Goal: Information Seeking & Learning: Check status

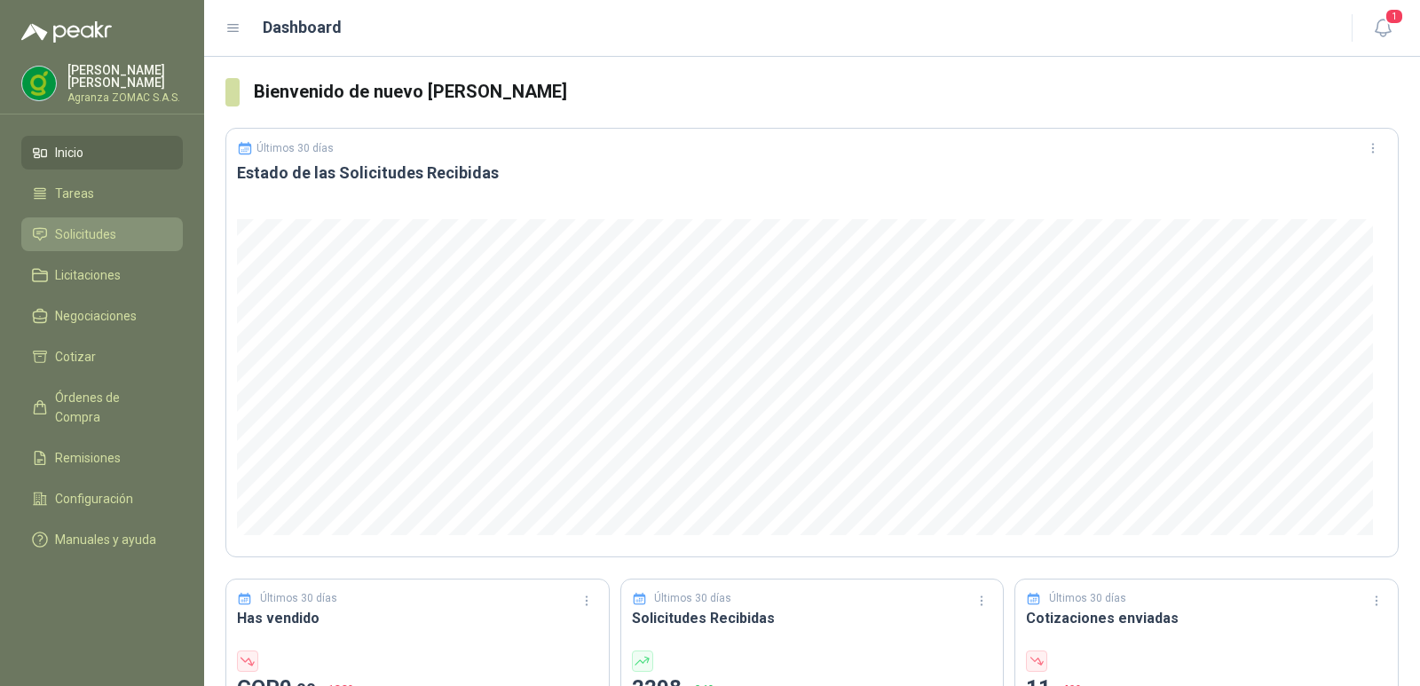
click at [107, 229] on span "Solicitudes" at bounding box center [85, 235] width 61 height 20
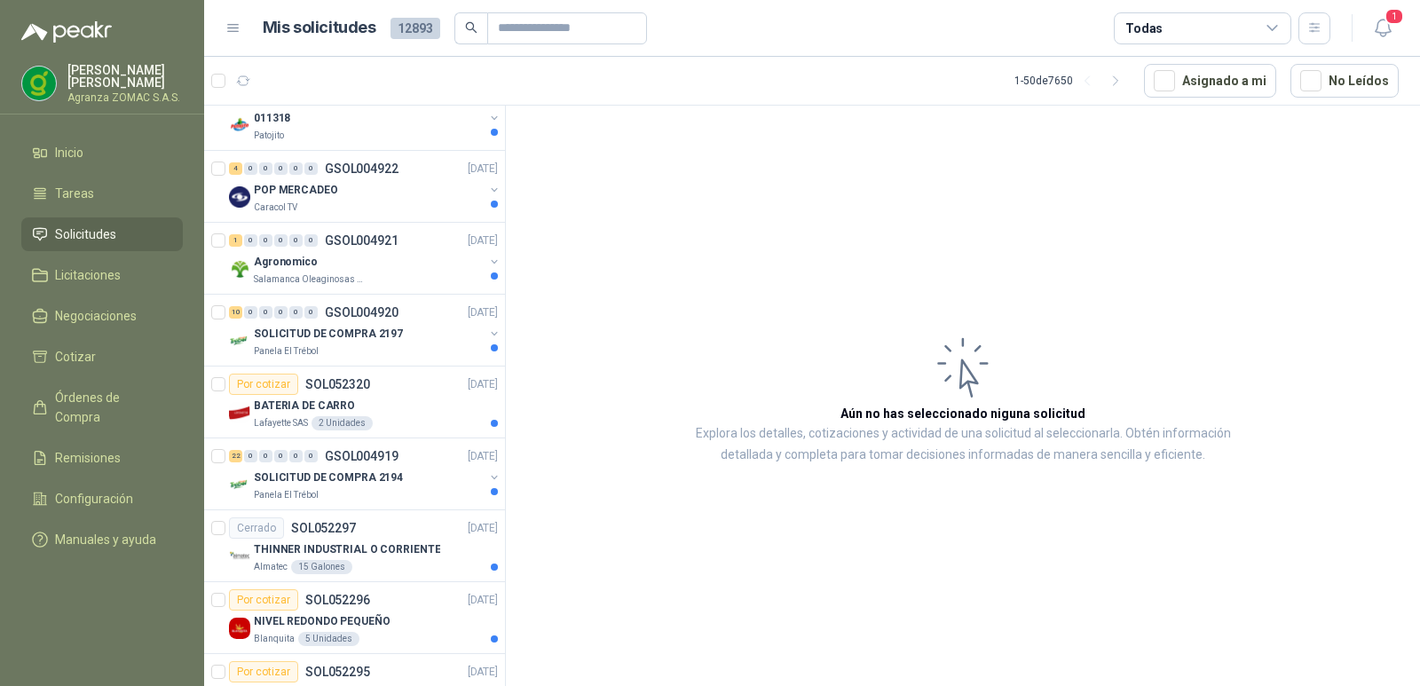
scroll to position [392, 0]
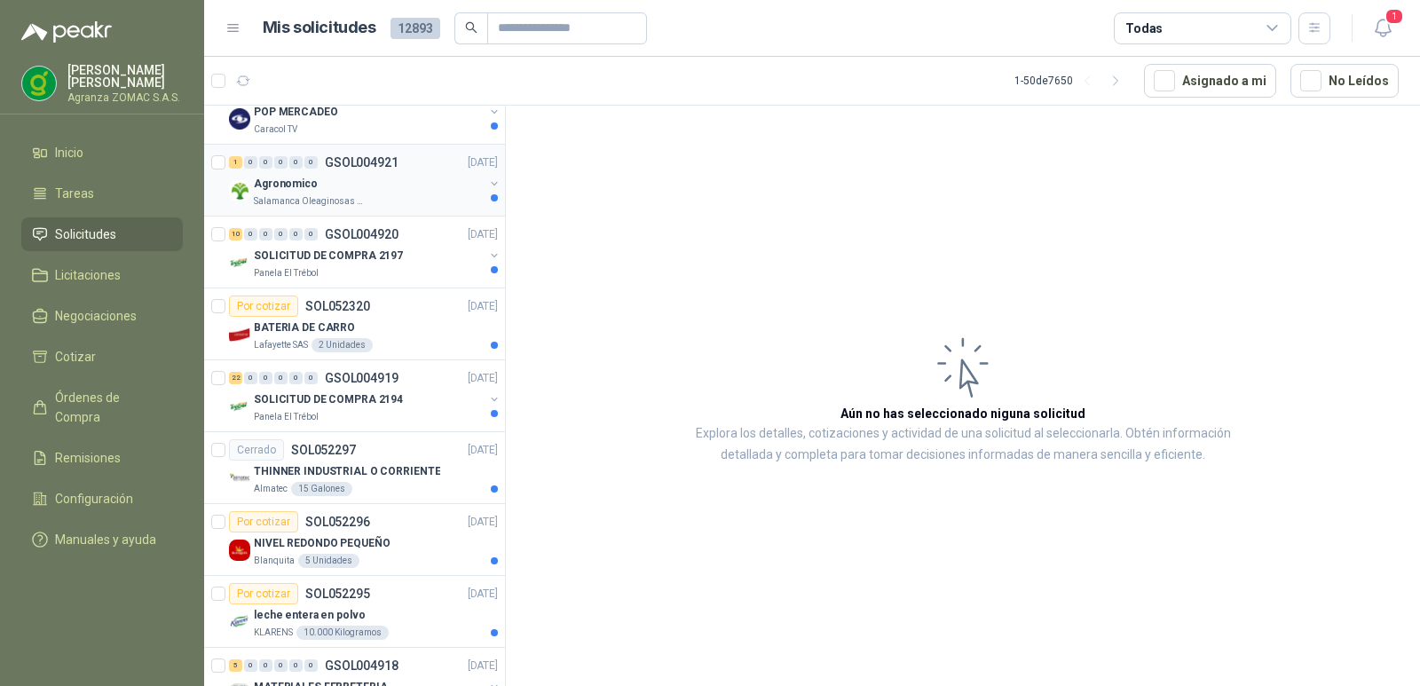
click at [401, 205] on div "Salamanca Oleaginosas SAS" at bounding box center [369, 201] width 230 height 14
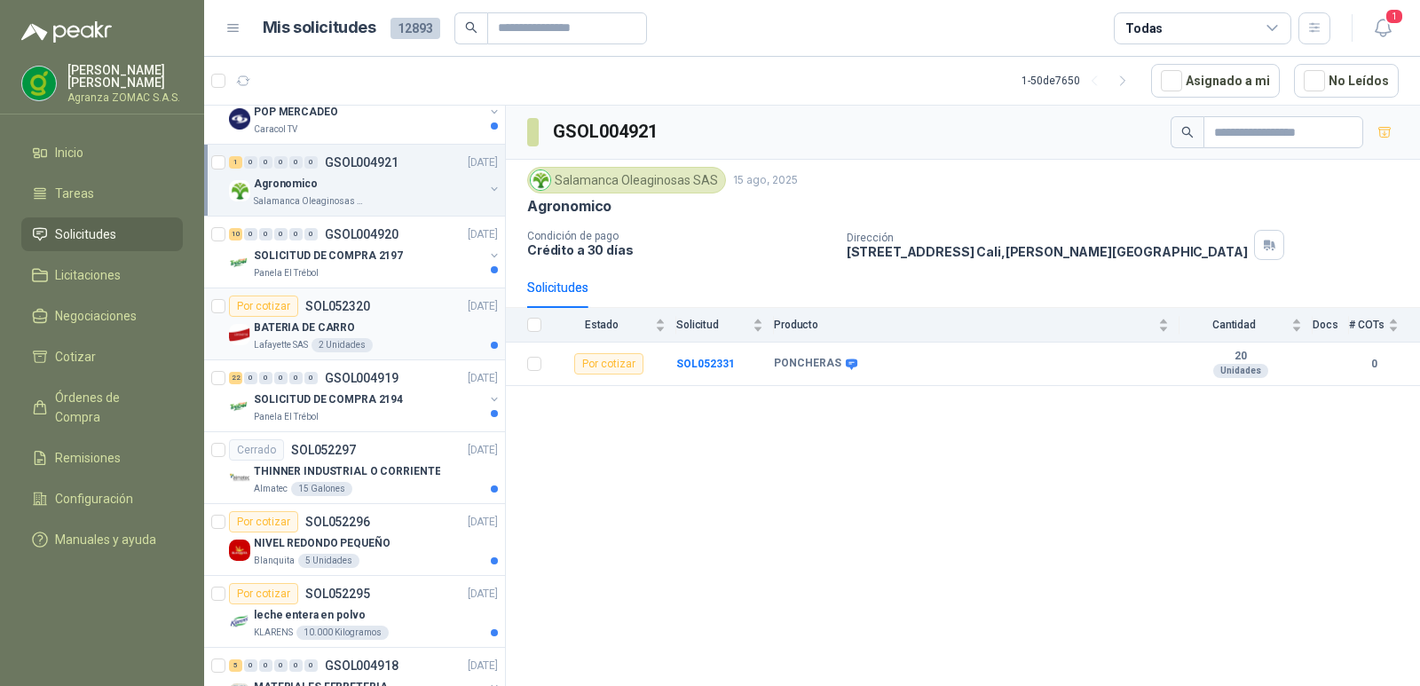
click at [425, 336] on div "BATERIA DE CARRO" at bounding box center [376, 327] width 244 height 21
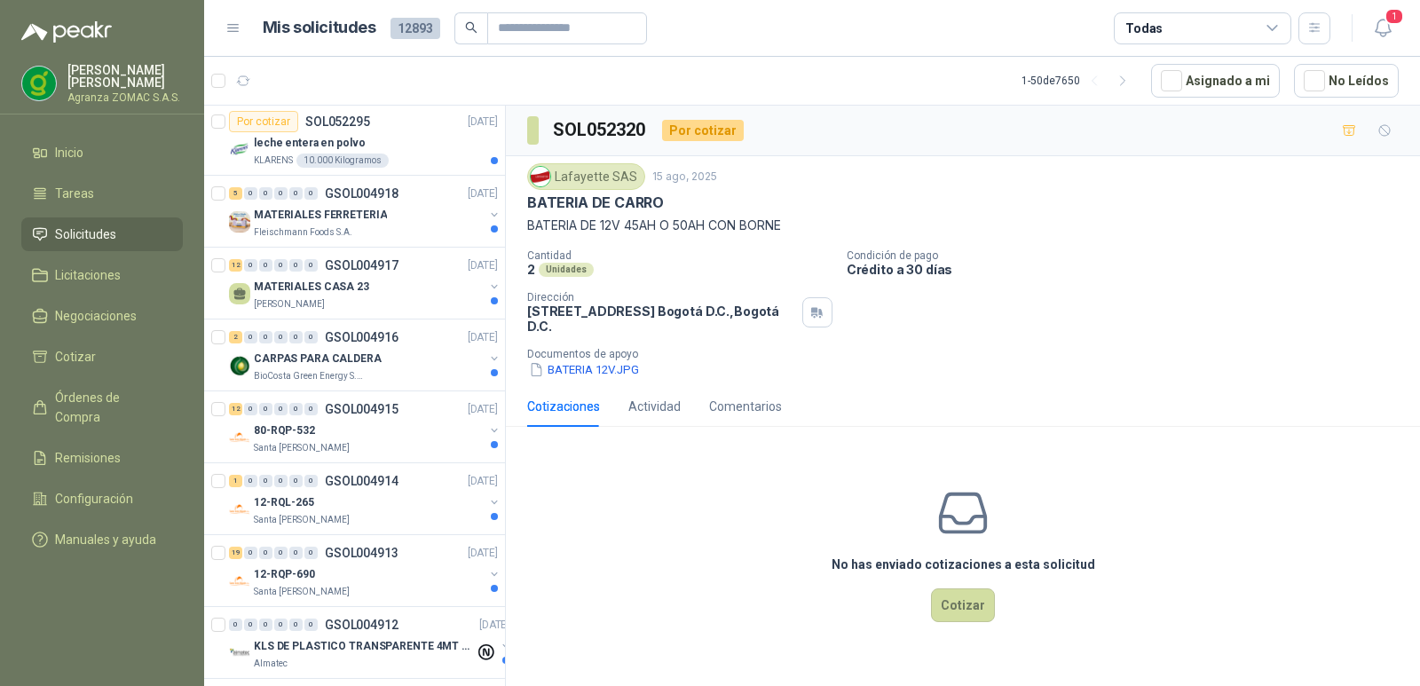
scroll to position [858, 0]
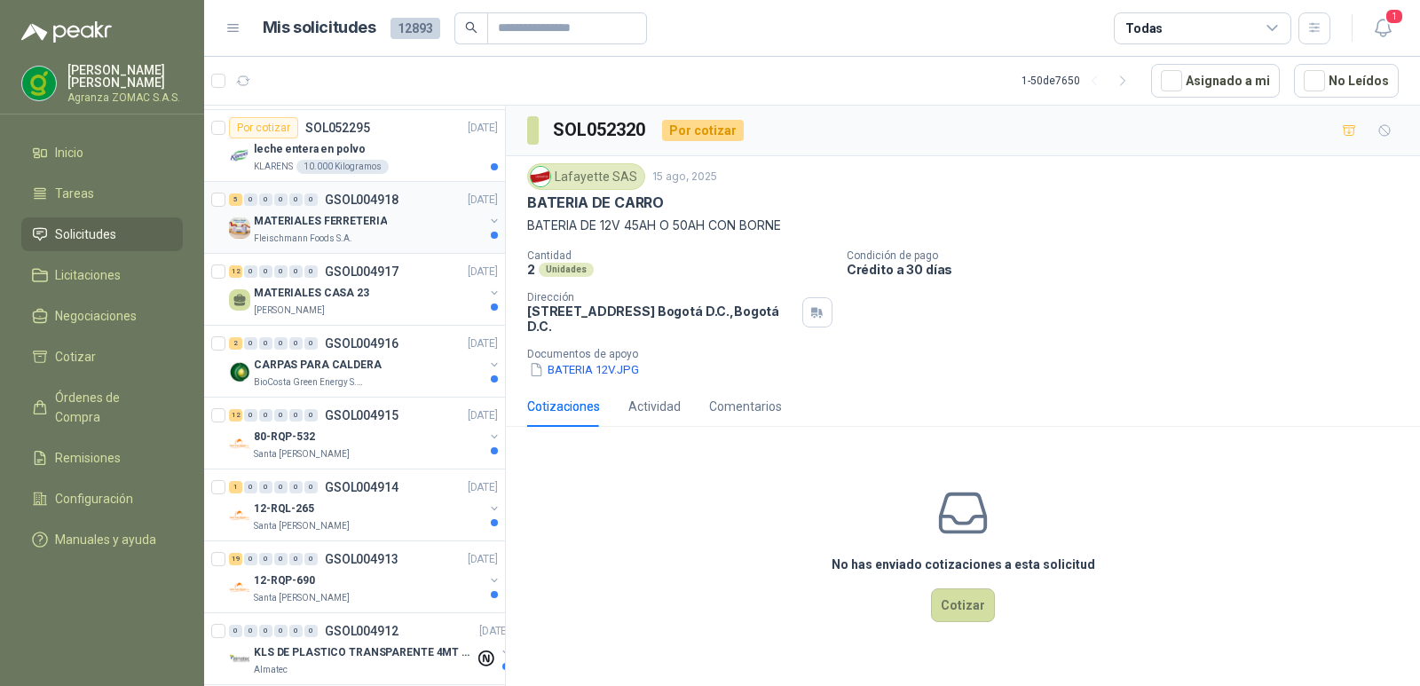
click at [402, 231] on div "MATERIALES FERRETERIA" at bounding box center [369, 220] width 230 height 21
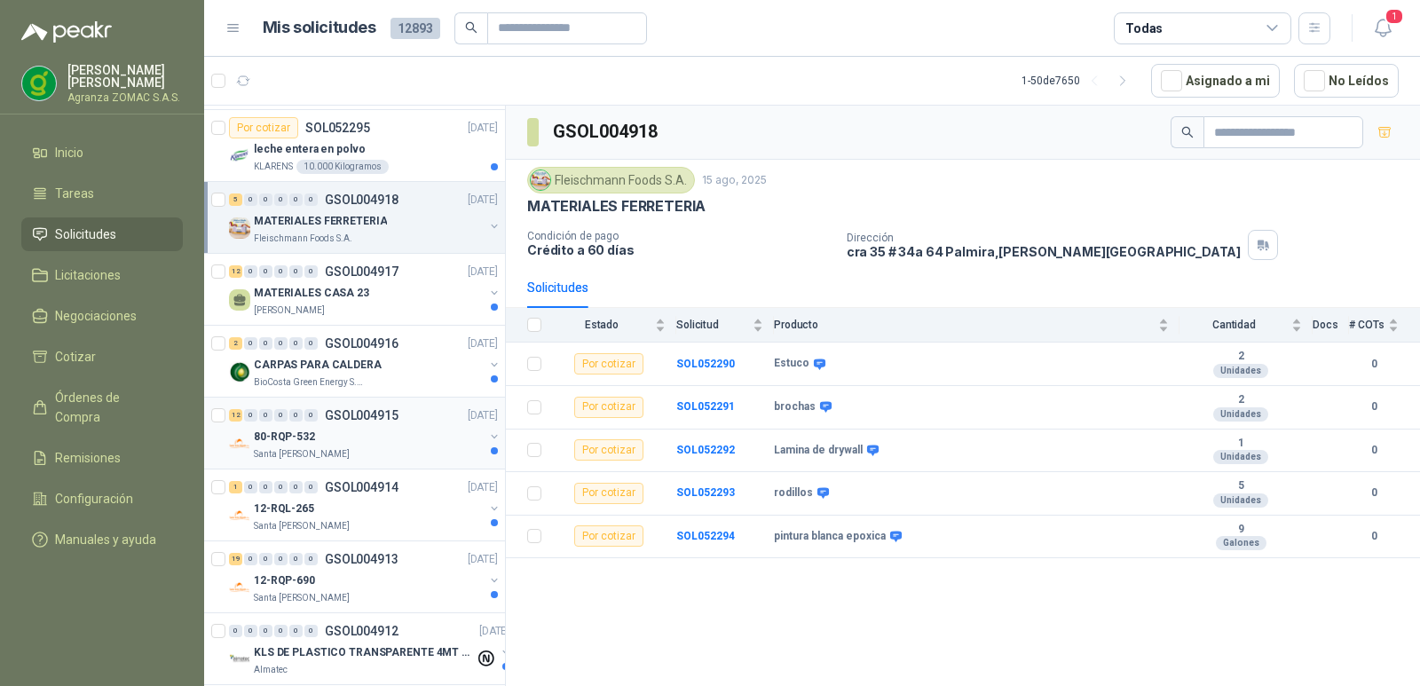
click at [409, 441] on div "80-RQP-532" at bounding box center [369, 436] width 230 height 21
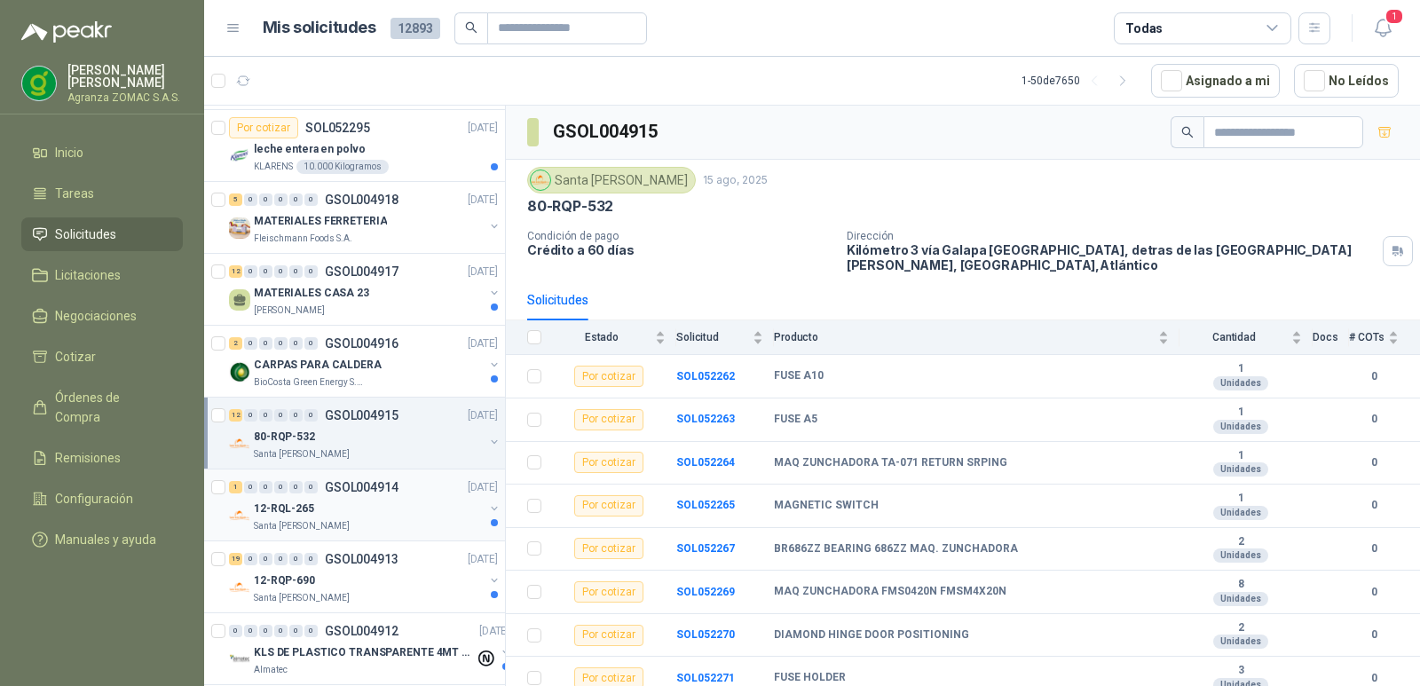
scroll to position [190, 0]
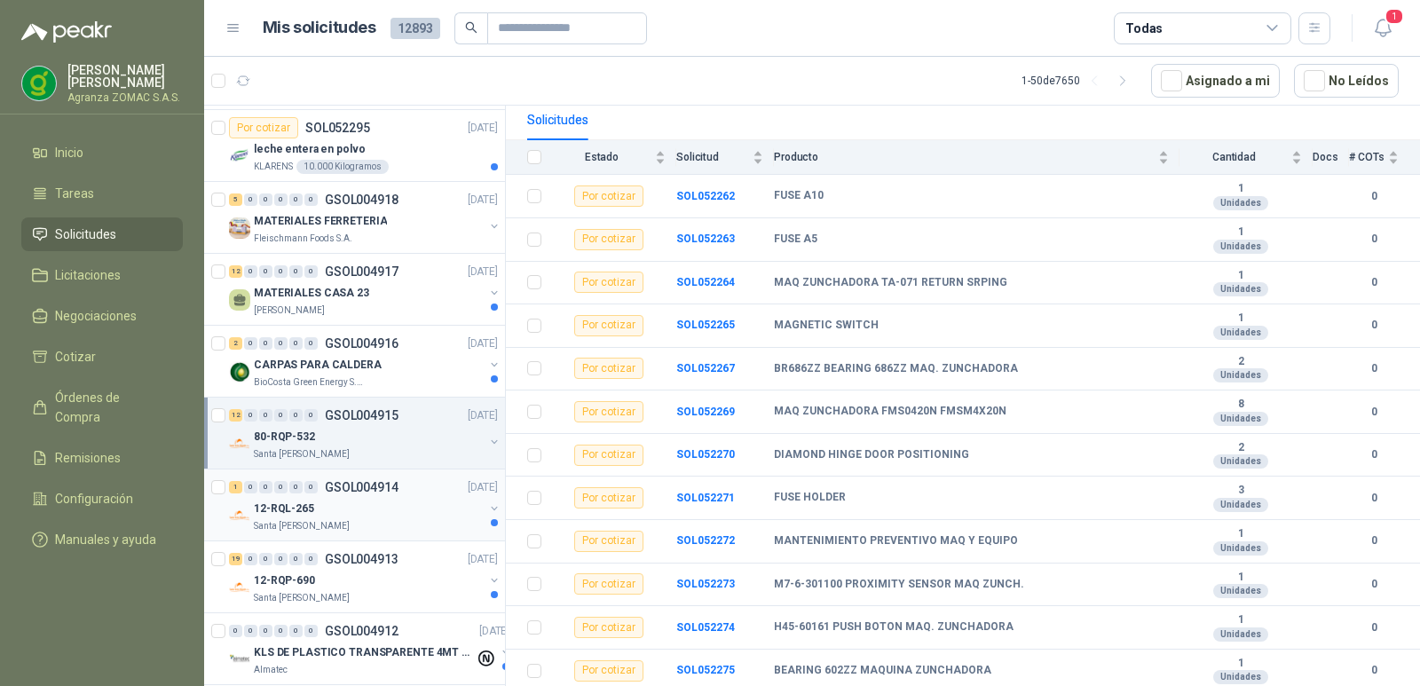
click at [430, 509] on div "12-RQL-265" at bounding box center [369, 508] width 230 height 21
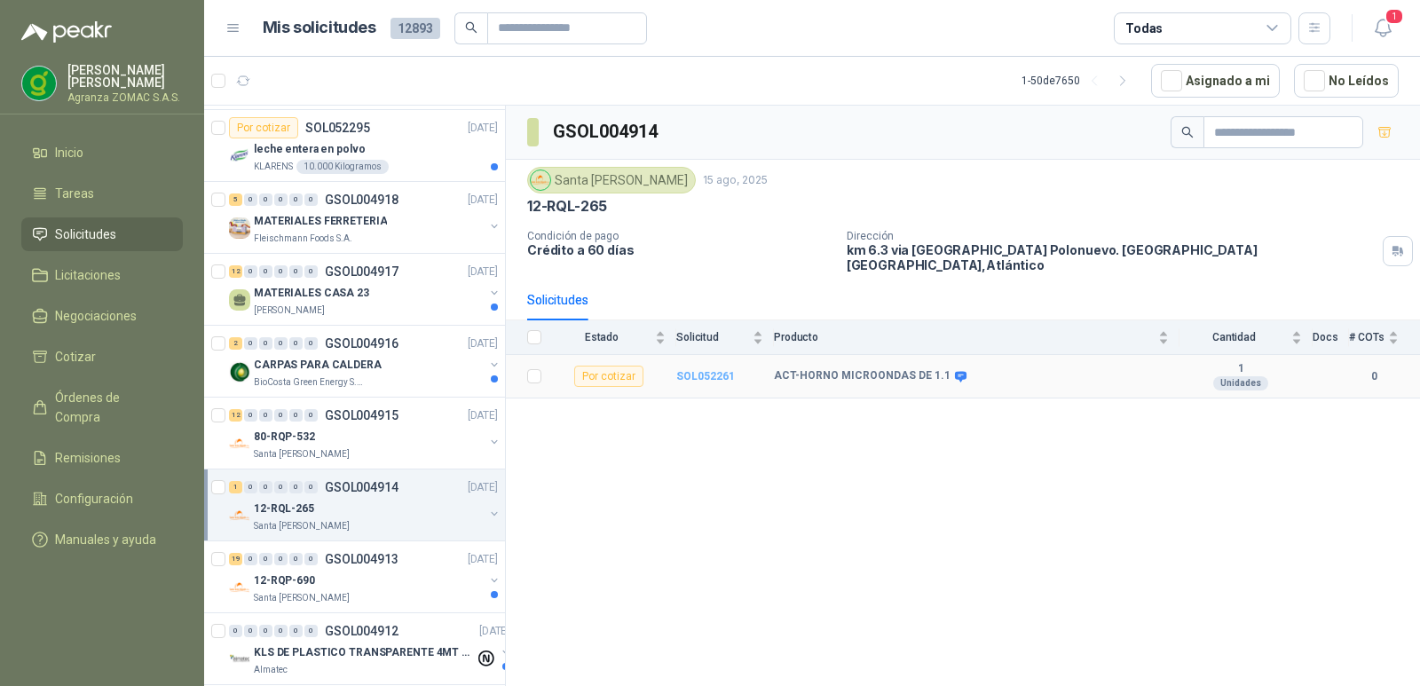
click at [694, 378] on b "SOL052261" at bounding box center [705, 376] width 59 height 12
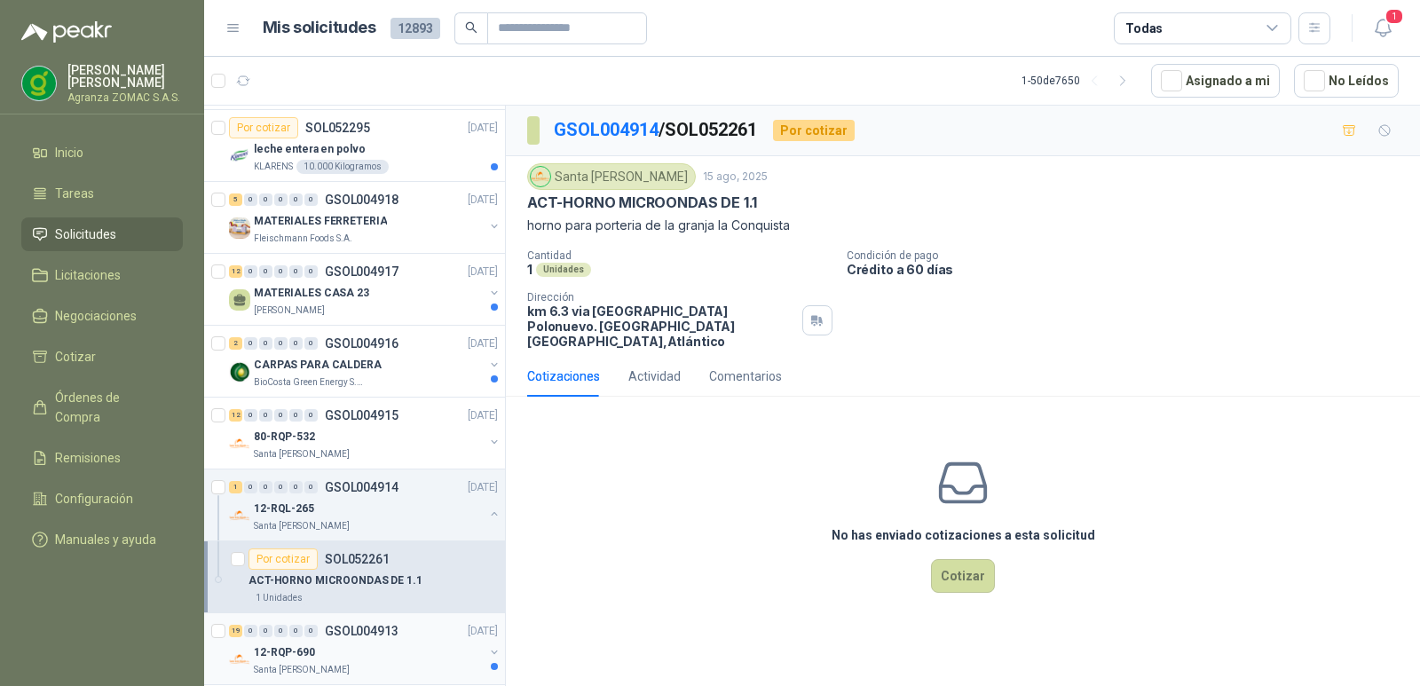
click at [418, 658] on div "12-RQP-690" at bounding box center [369, 652] width 230 height 21
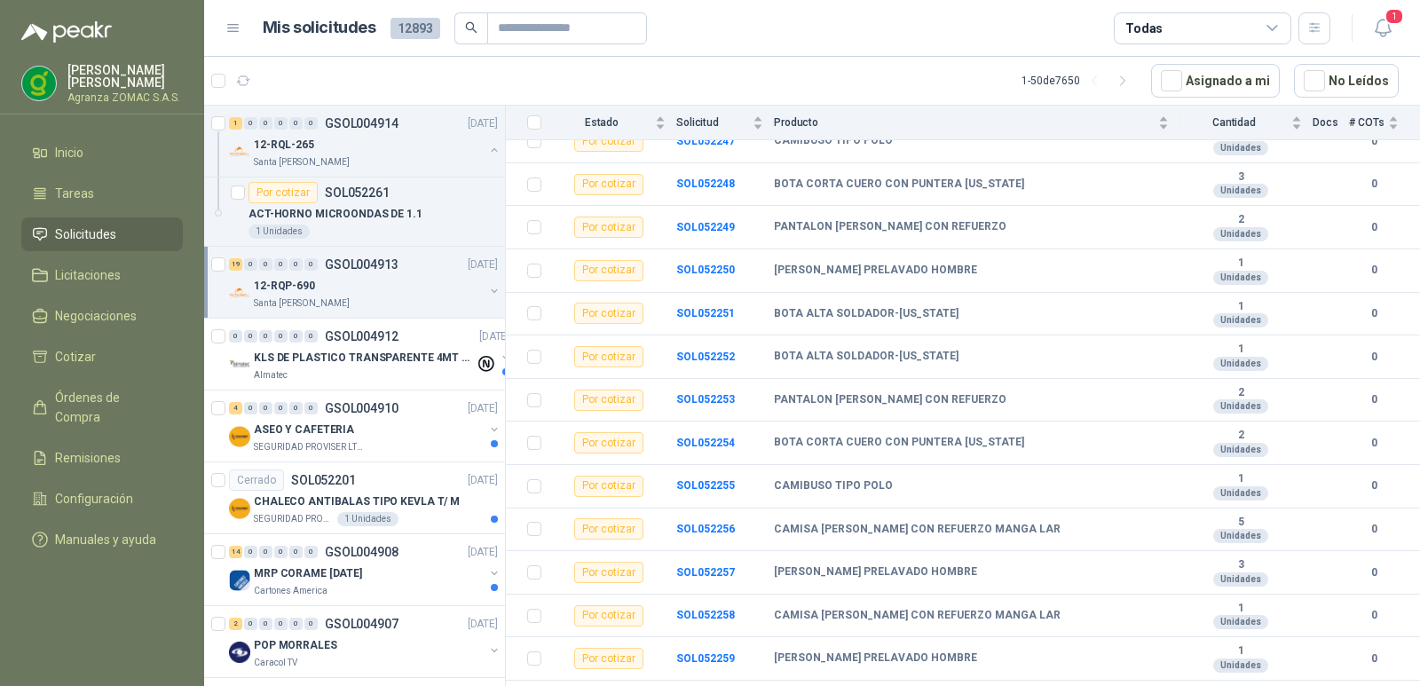
scroll to position [480, 0]
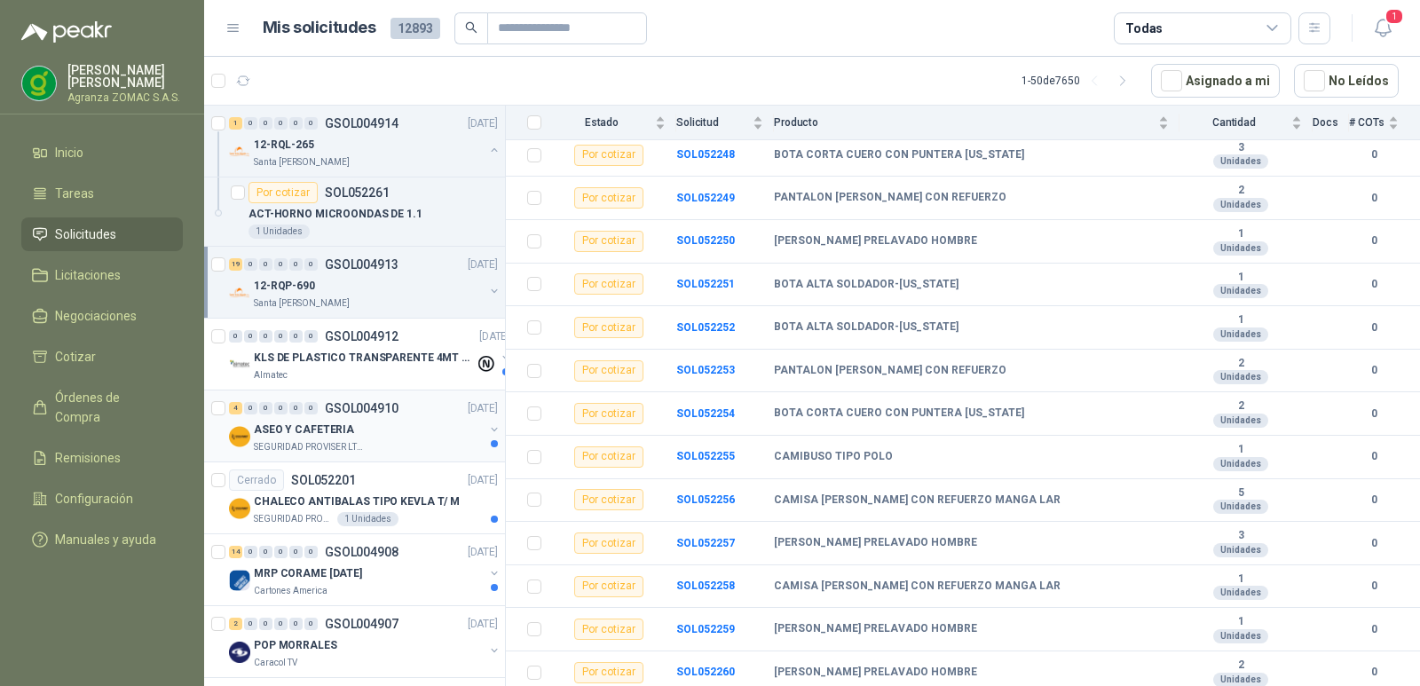
click at [398, 423] on div "ASEO Y CAFETERIA" at bounding box center [369, 429] width 230 height 21
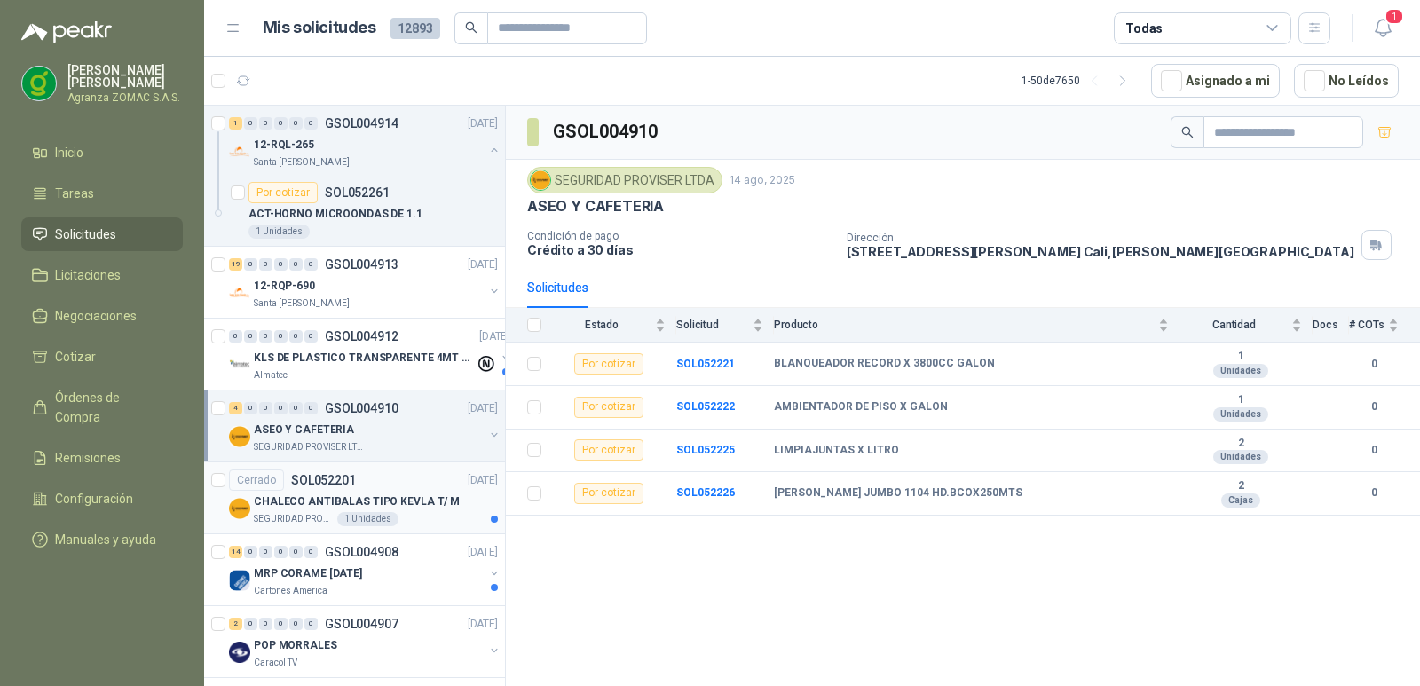
click at [431, 500] on p "CHALECO ANTIBALAS TIPO KEVLA T/ M" at bounding box center [357, 502] width 206 height 17
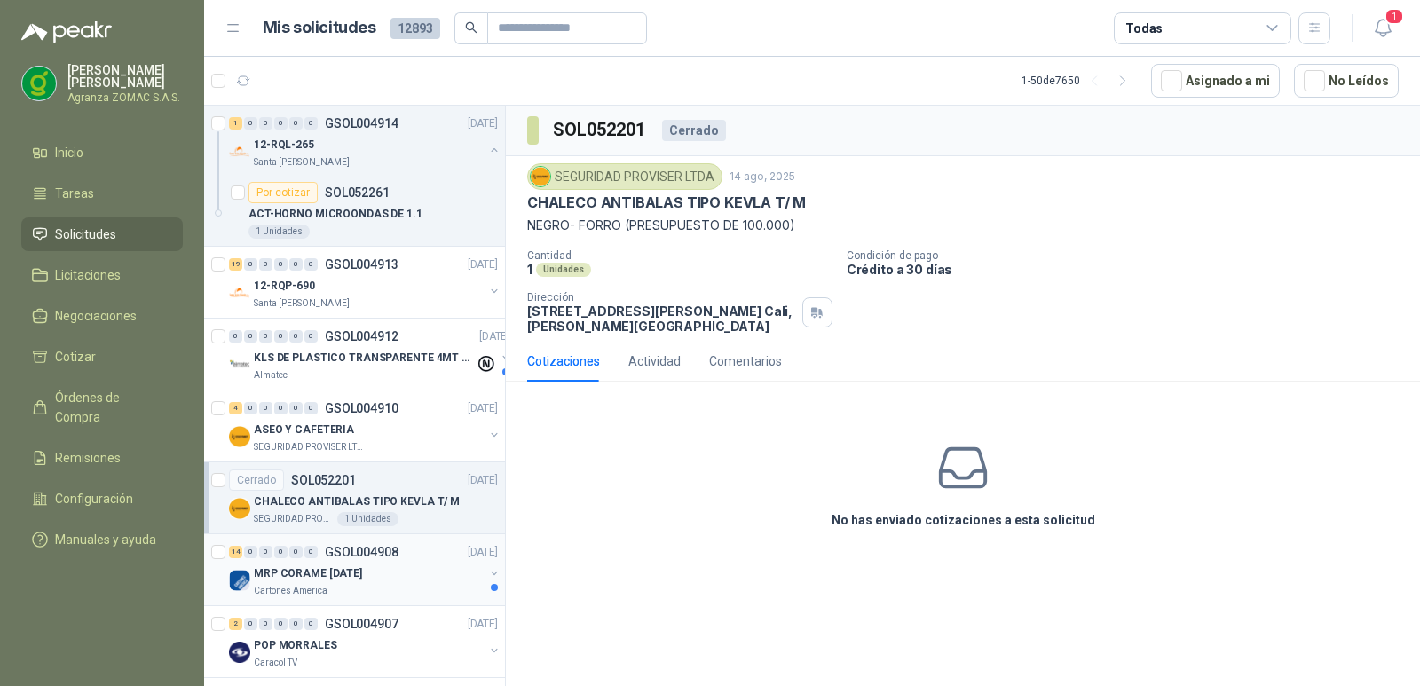
click at [428, 571] on div "MRP CORAME [DATE]" at bounding box center [369, 573] width 230 height 21
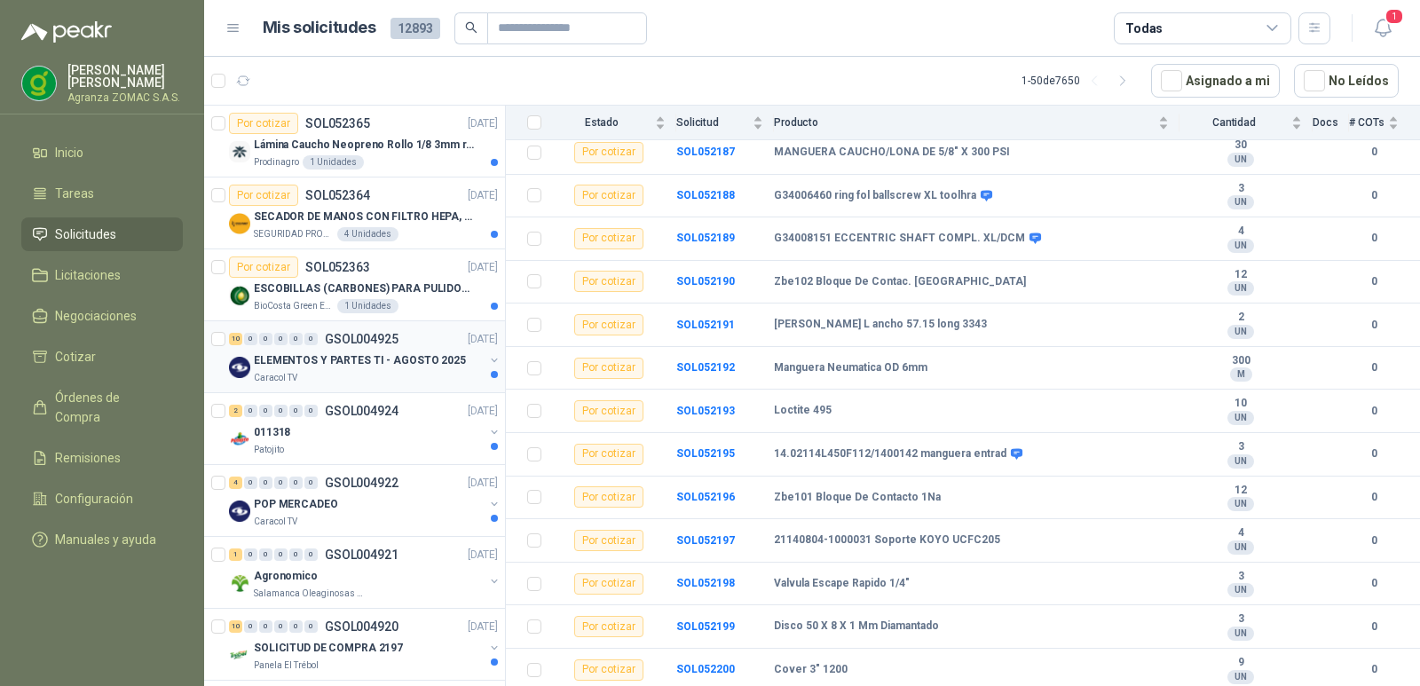
click at [413, 370] on div "ELEMENTOS Y PARTES TI - AGOSTO 2025" at bounding box center [369, 360] width 230 height 21
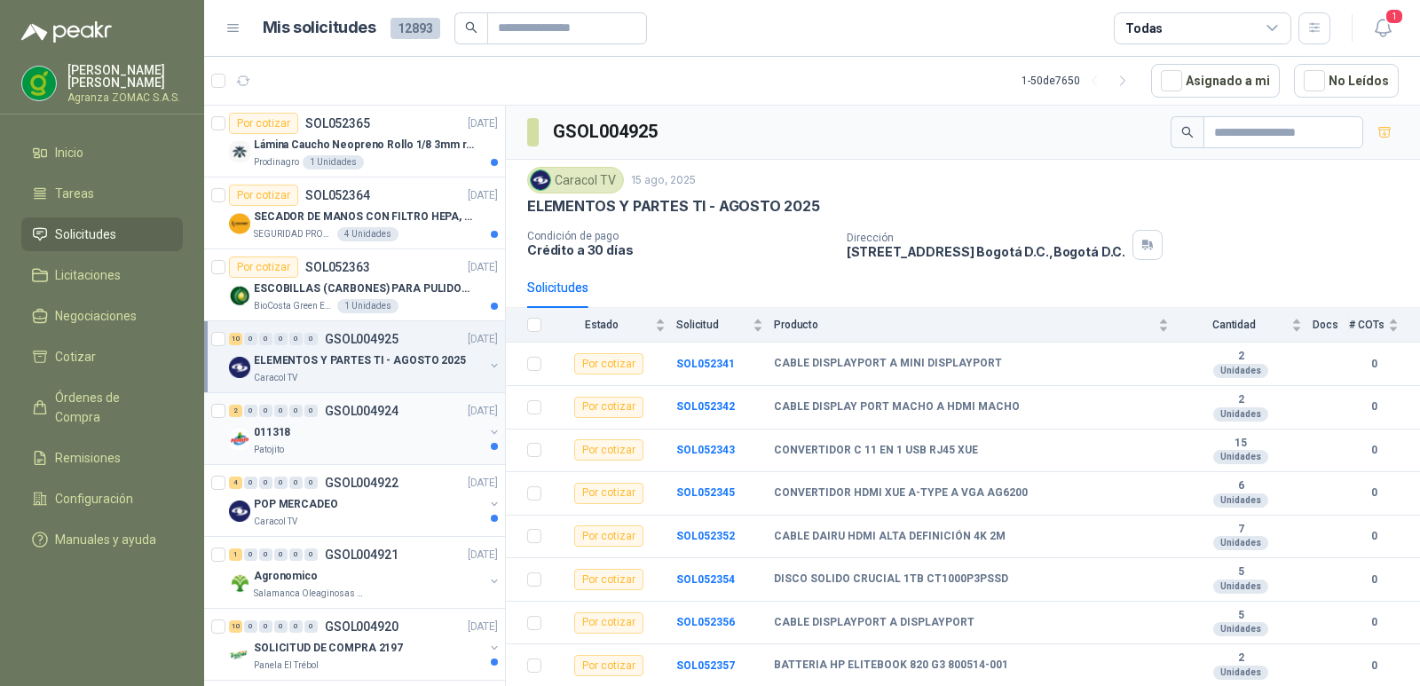
click at [418, 449] on div "Patojito" at bounding box center [369, 450] width 230 height 14
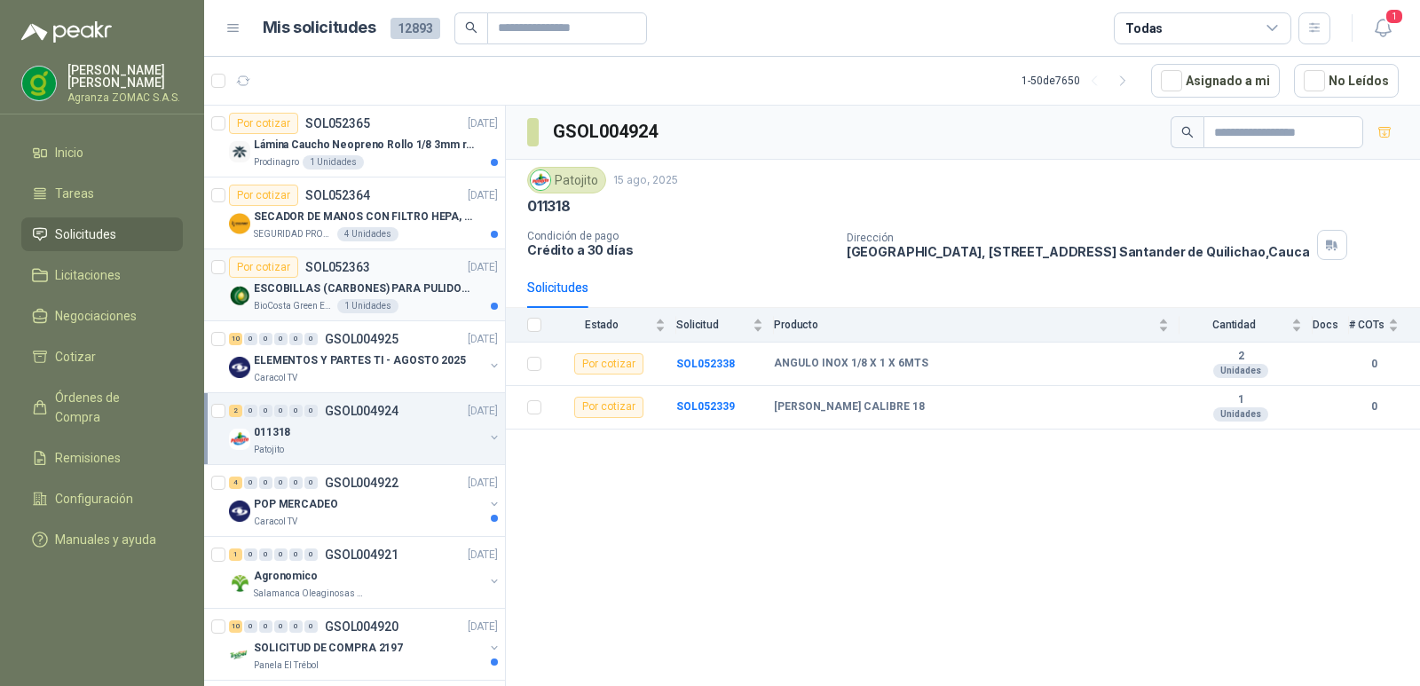
click at [406, 286] on p "ESCOBILLAS (CARBONES) PARA PULIDORA DEWALT" at bounding box center [364, 289] width 221 height 17
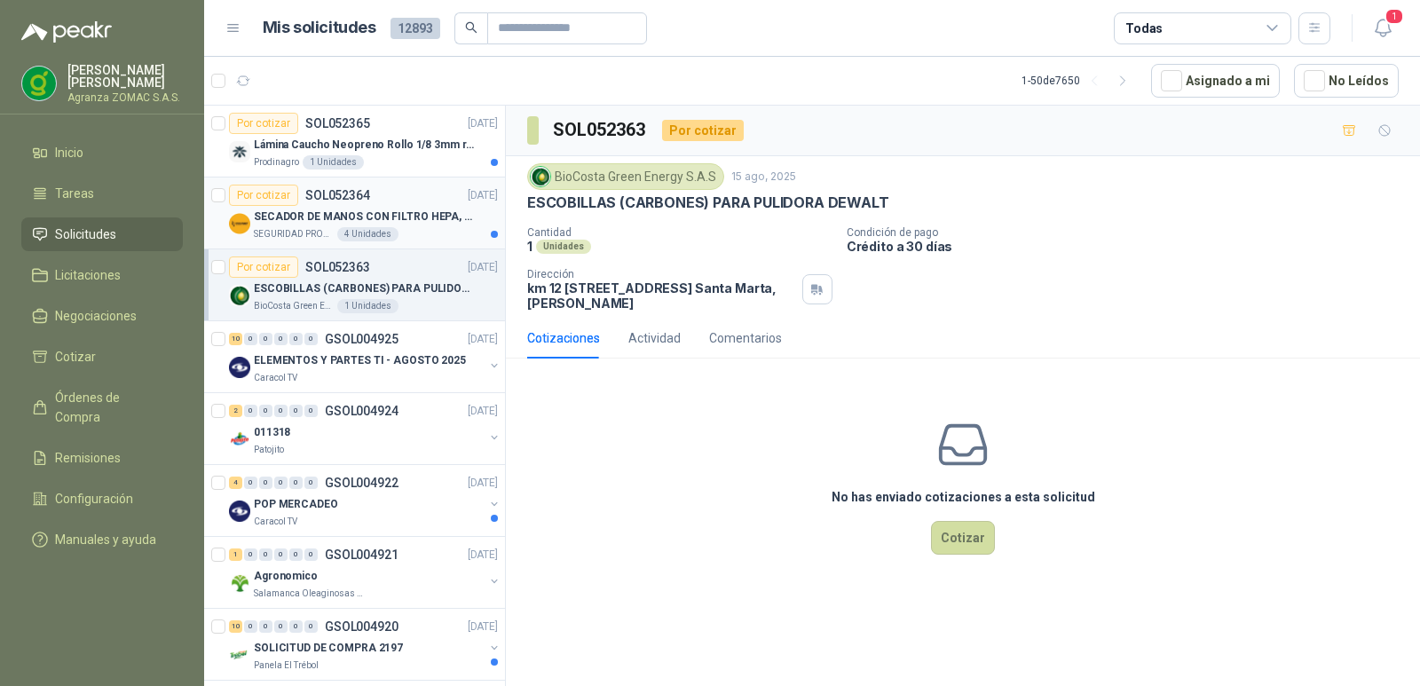
click at [375, 225] on div "SECADOR DE MANOS CON FILTRO HEPA, SECADO RAPIDO" at bounding box center [376, 216] width 244 height 21
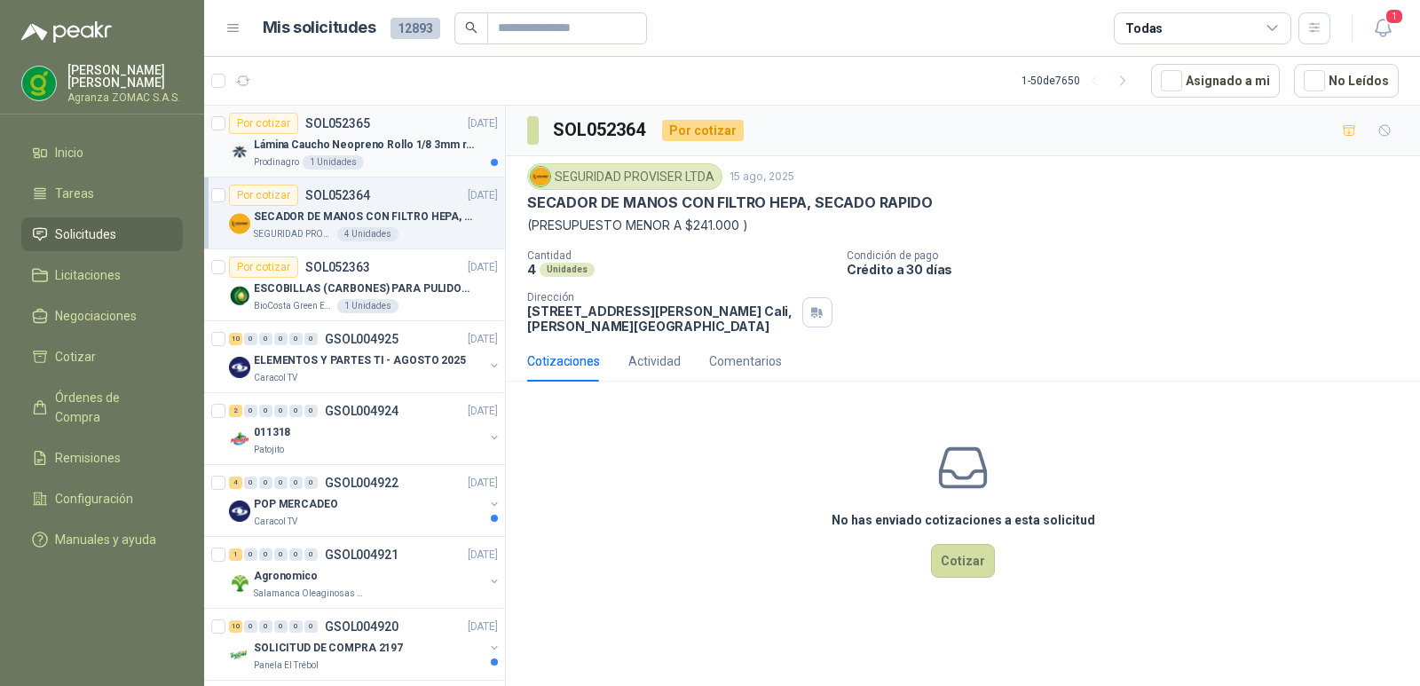
click at [397, 155] on div "Prodinagro 1 Unidades" at bounding box center [376, 162] width 244 height 14
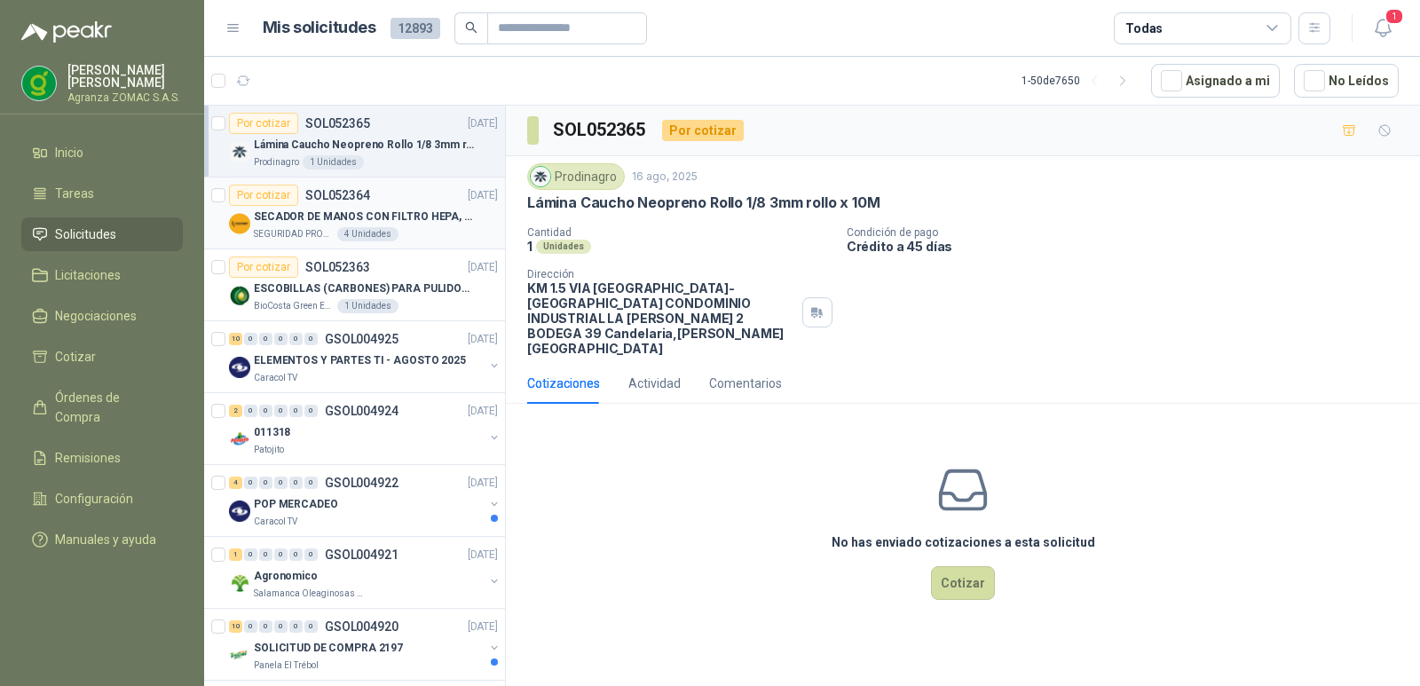
click at [397, 212] on p "SECADOR DE MANOS CON FILTRO HEPA, SECADO RAPIDO" at bounding box center [364, 217] width 221 height 17
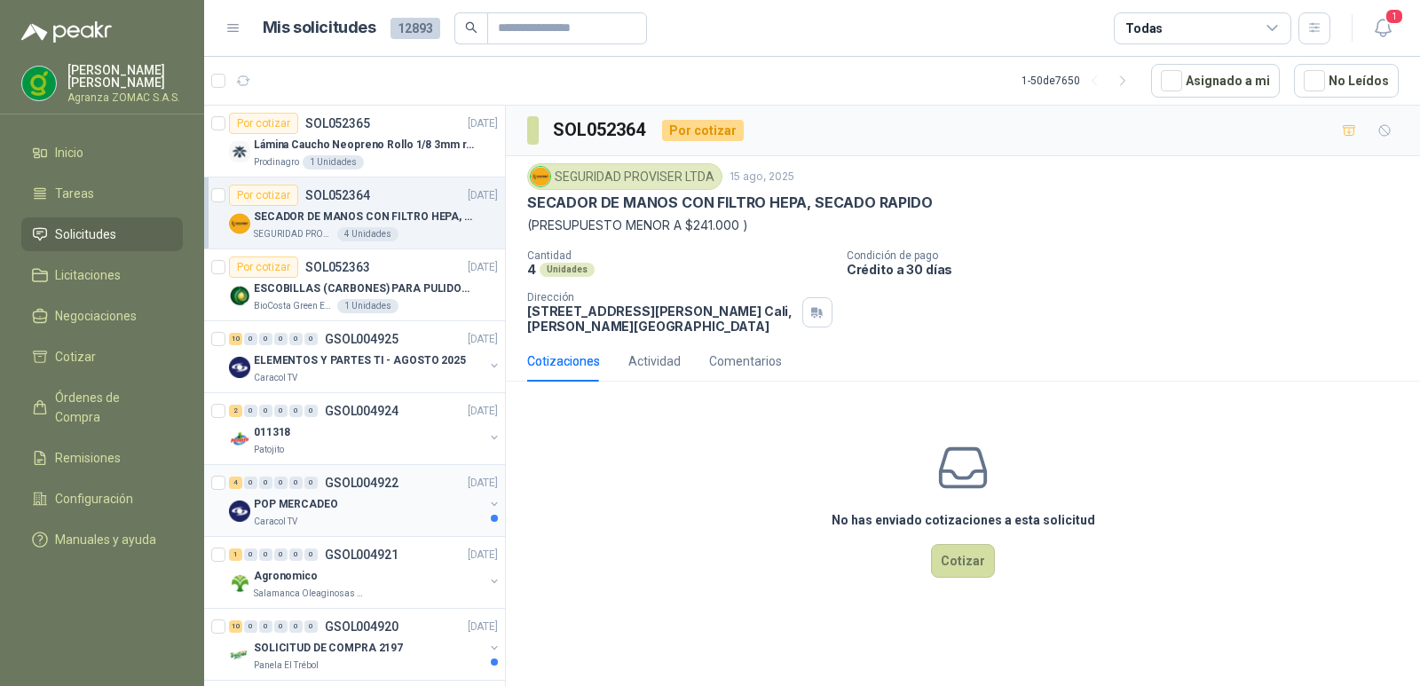
click at [427, 508] on div "POP MERCADEO" at bounding box center [369, 504] width 230 height 21
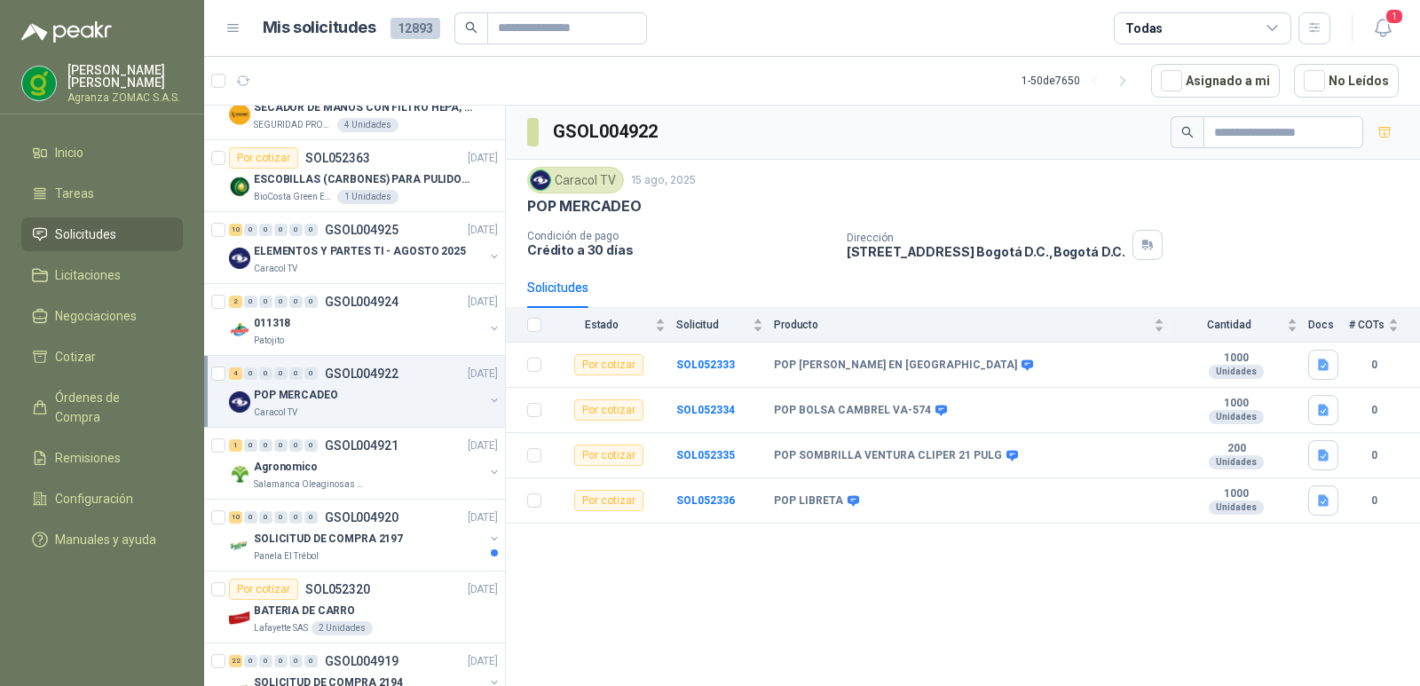
scroll to position [115, 0]
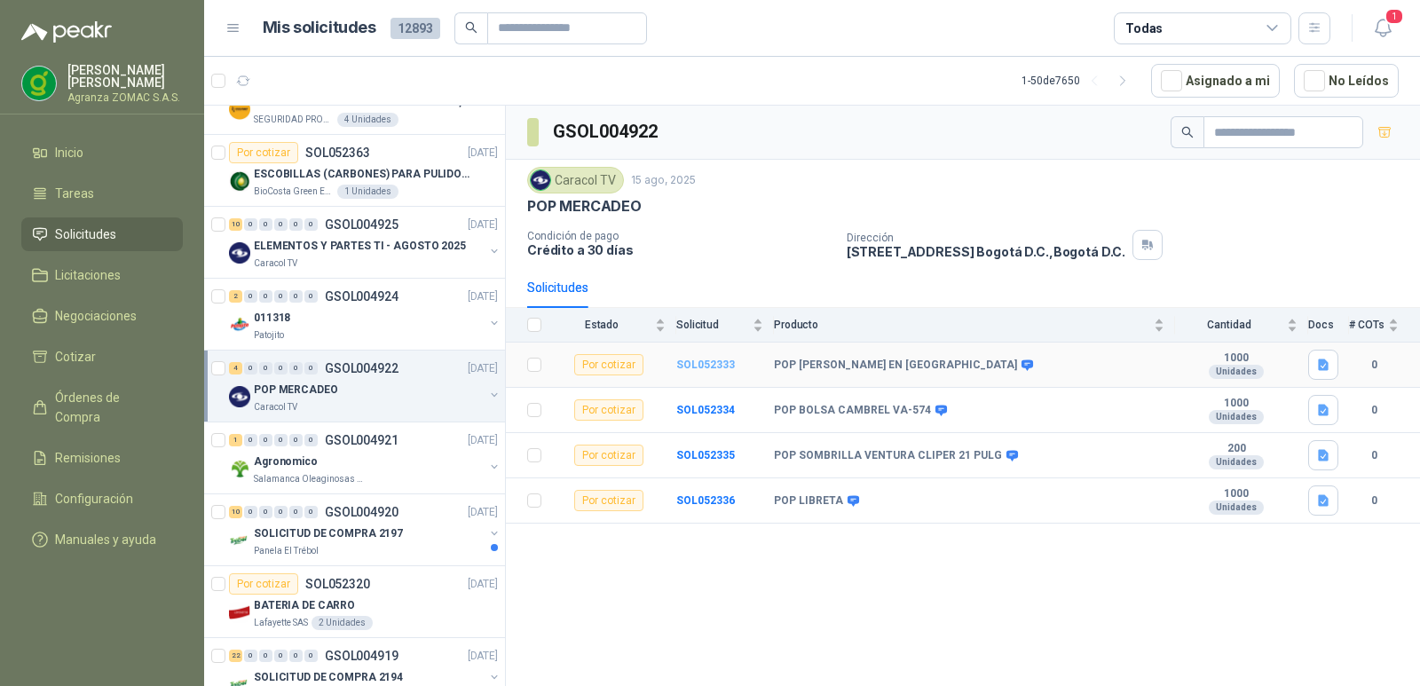
click at [706, 371] on b "SOL052333" at bounding box center [705, 365] width 59 height 12
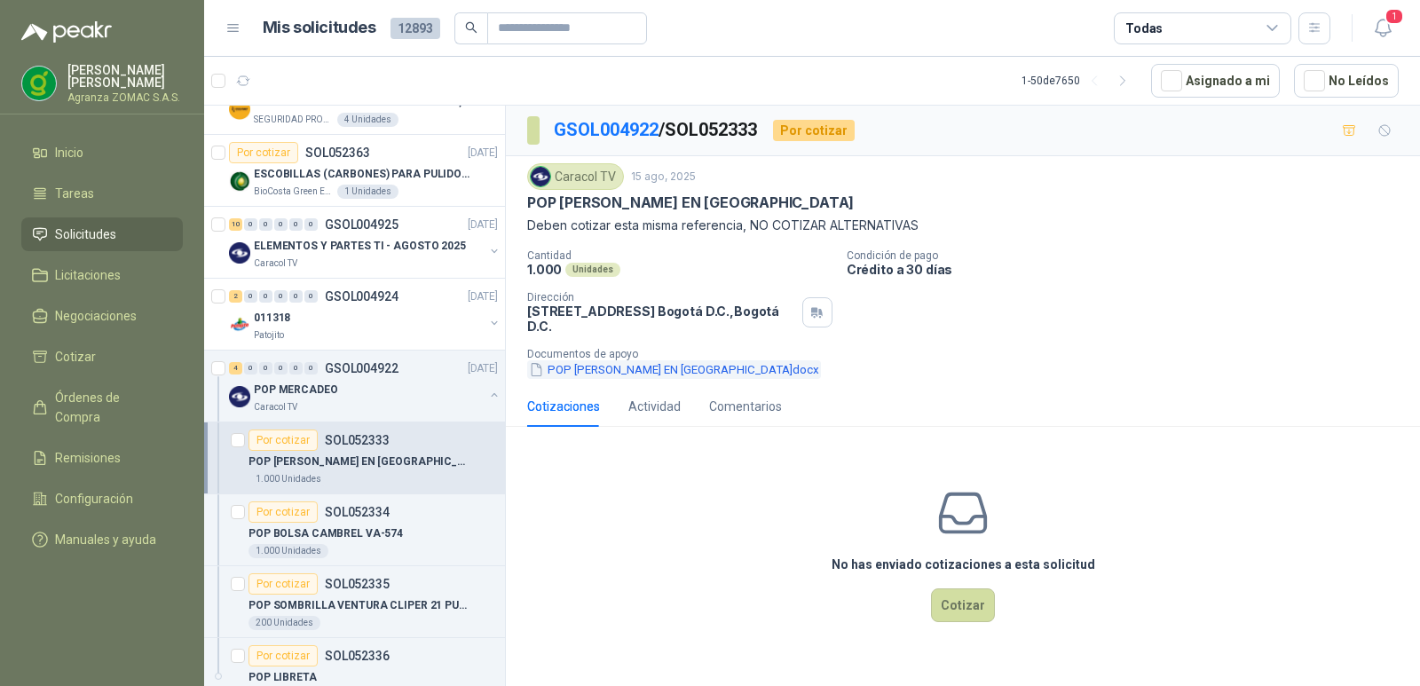
click at [661, 379] on button "POP [PERSON_NAME] EN [GEOGRAPHIC_DATA]docx" at bounding box center [674, 369] width 294 height 19
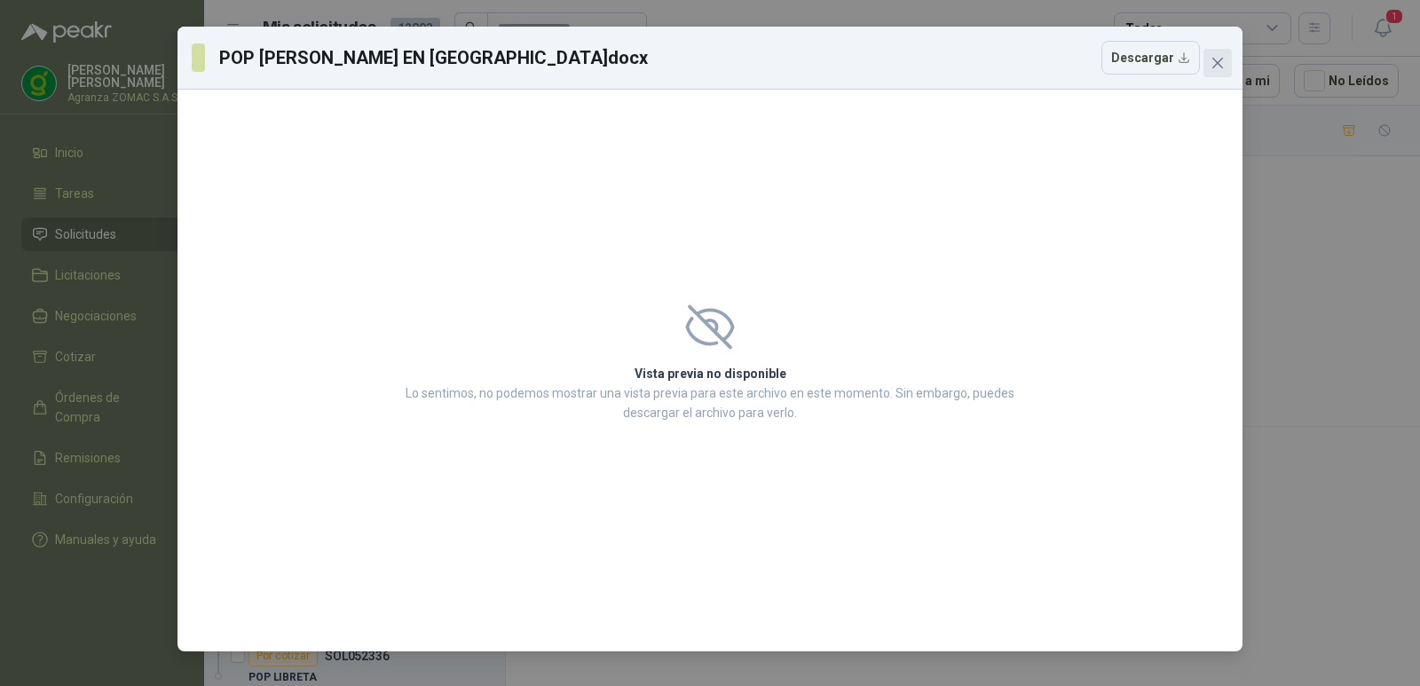
click at [1214, 57] on icon "close" at bounding box center [1218, 63] width 14 height 14
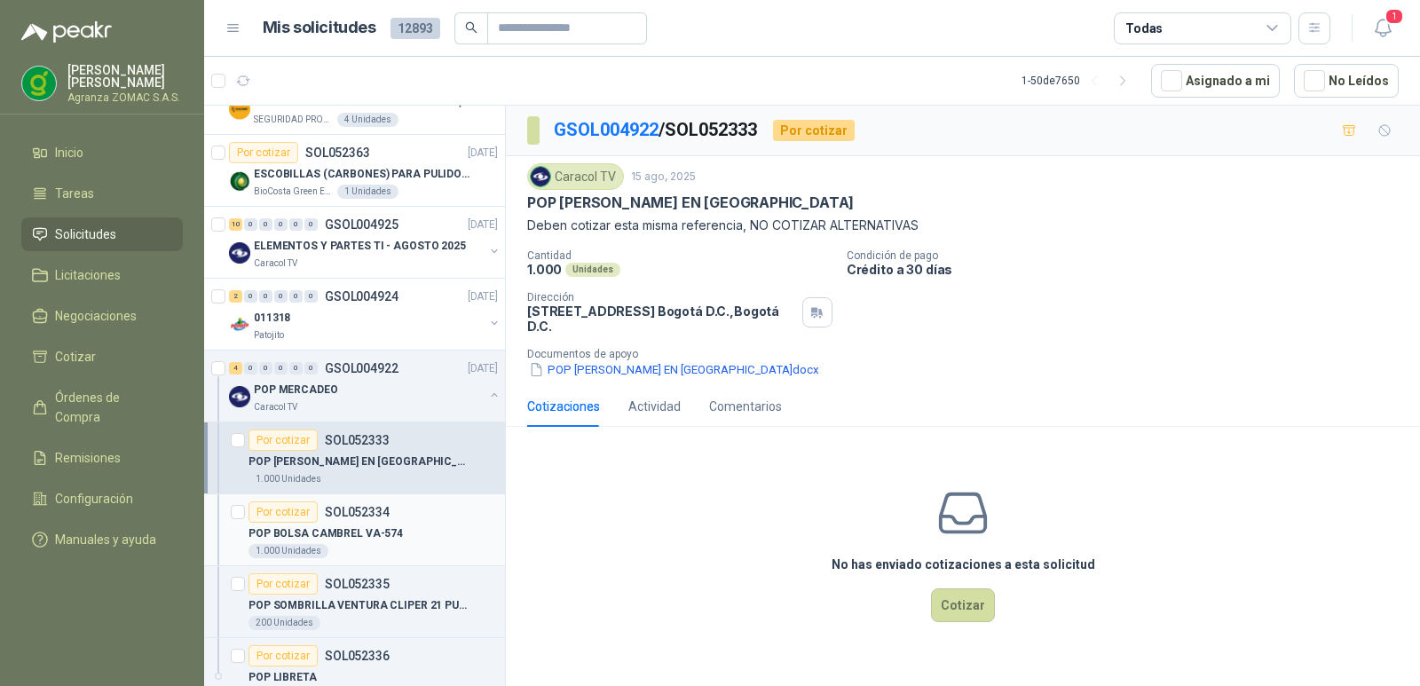
click at [368, 538] on p "POP BOLSA CAMBREL VA-574" at bounding box center [326, 534] width 154 height 17
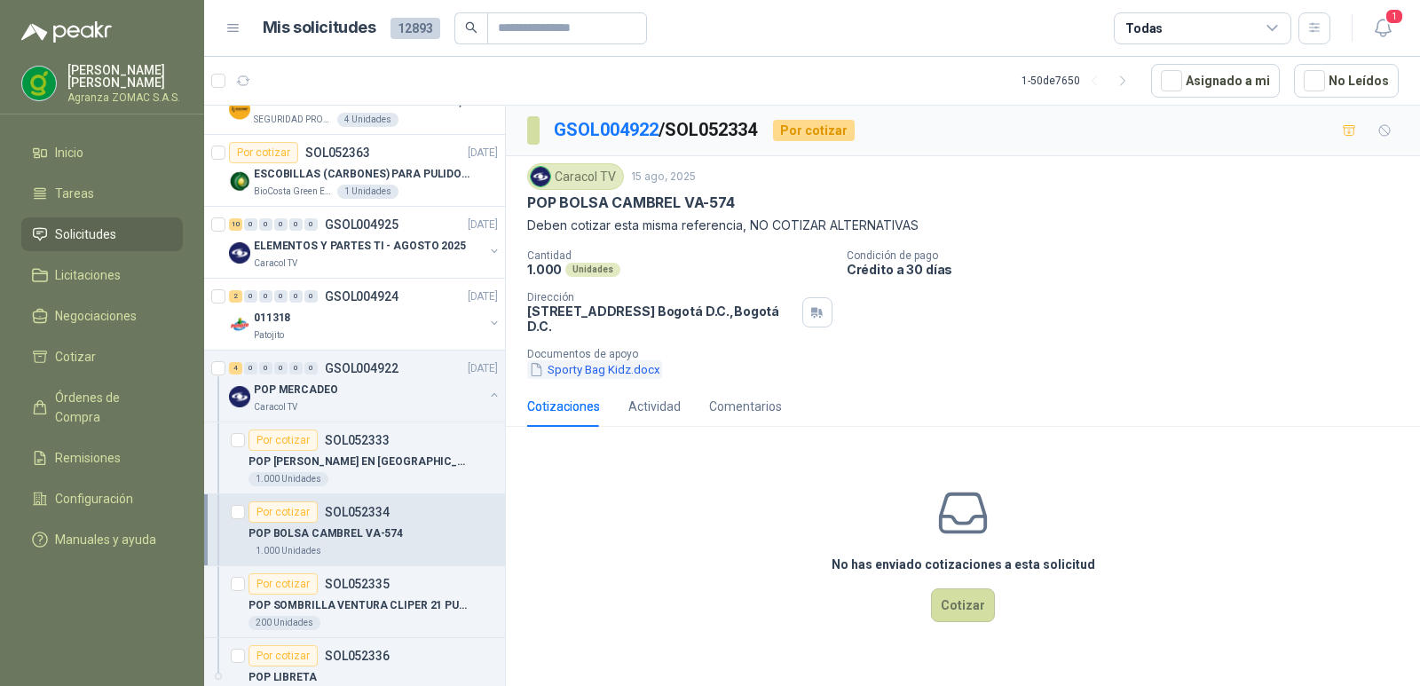
click at [631, 379] on button "Sporty Bag Kidz.docx" at bounding box center [594, 369] width 135 height 19
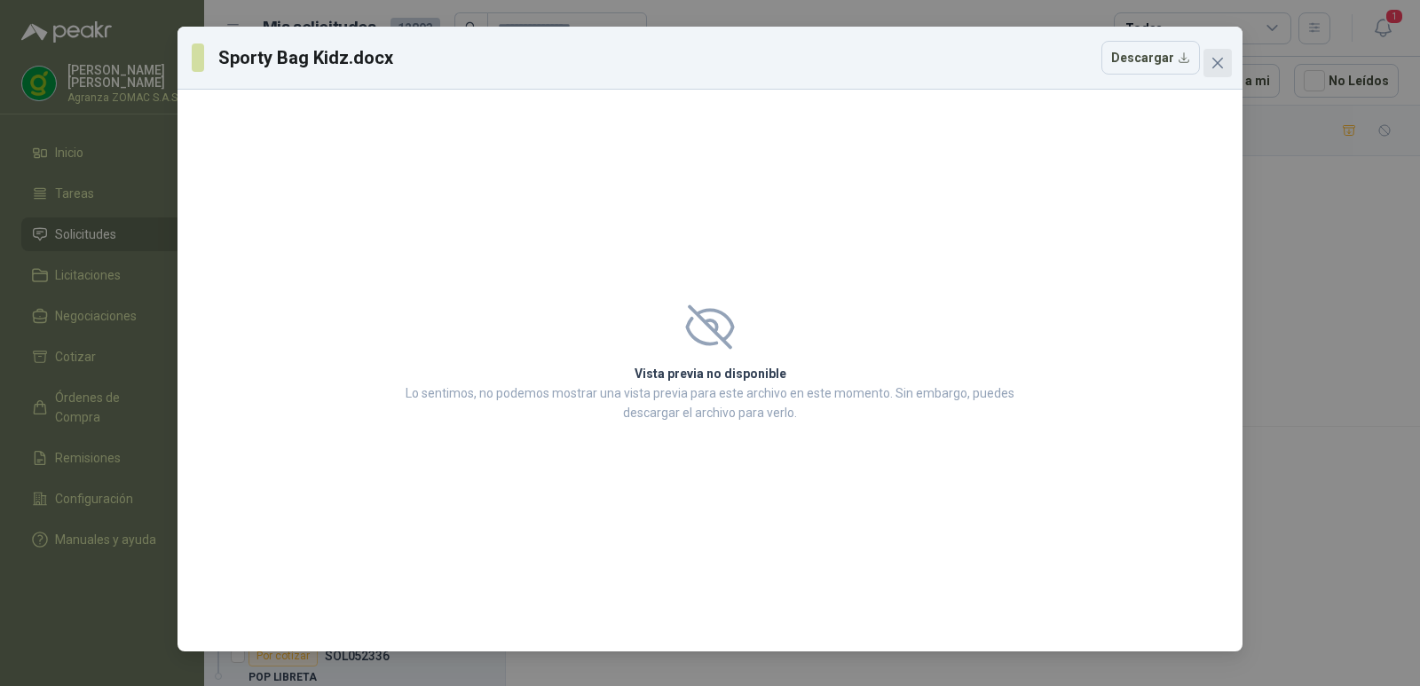
click at [1224, 62] on icon "close" at bounding box center [1218, 63] width 14 height 14
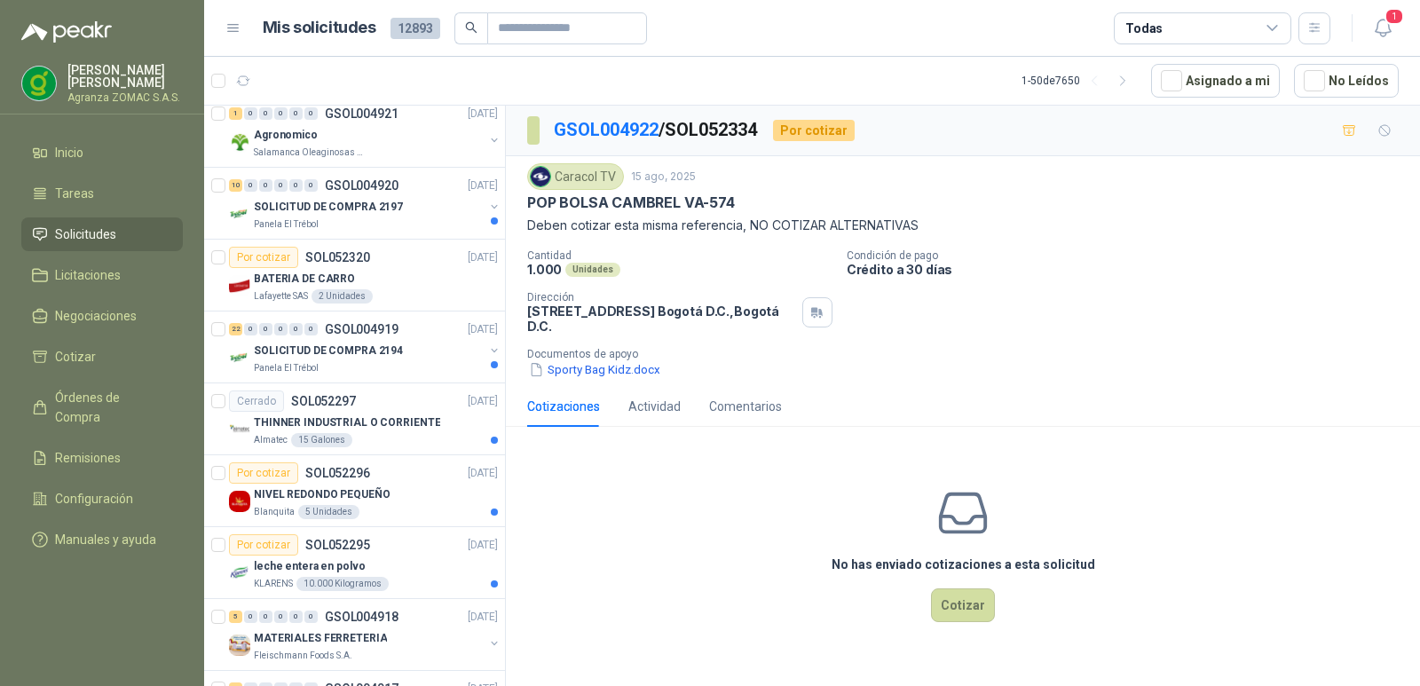
scroll to position [772, 0]
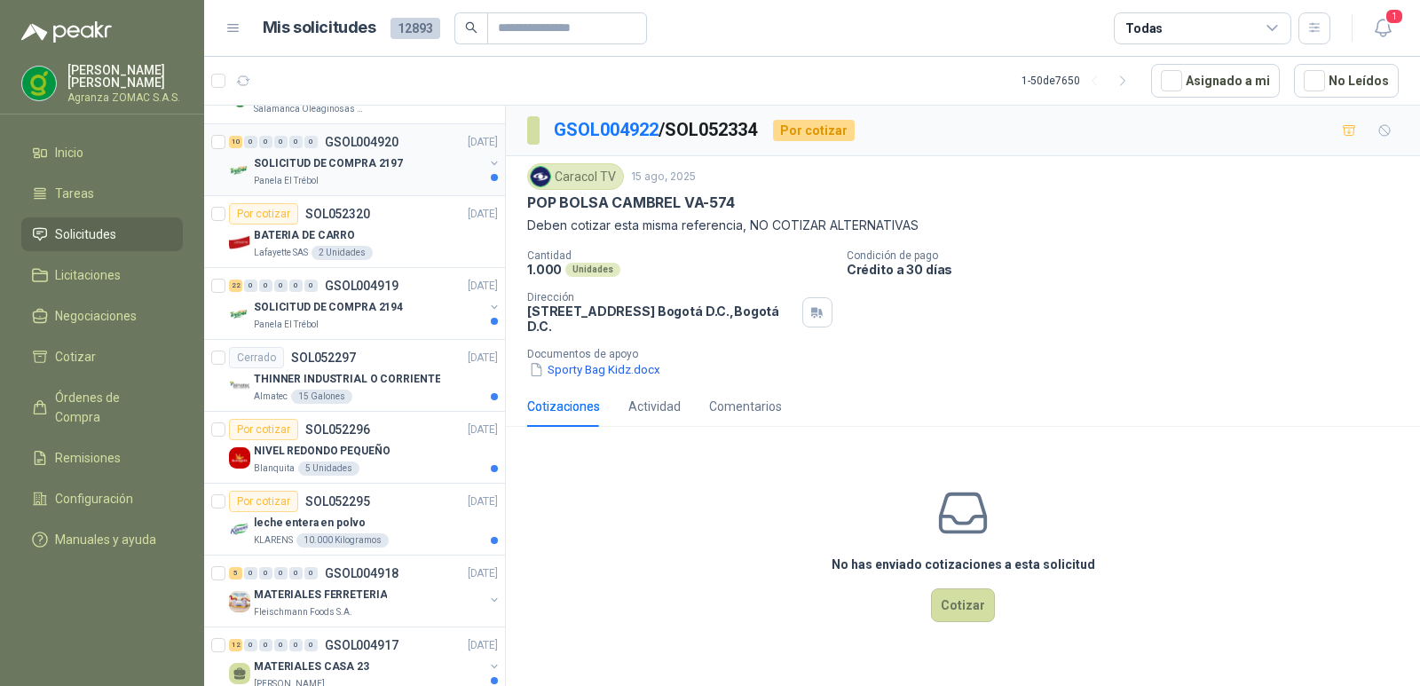
click at [422, 177] on div "Panela El Trébol" at bounding box center [369, 181] width 230 height 14
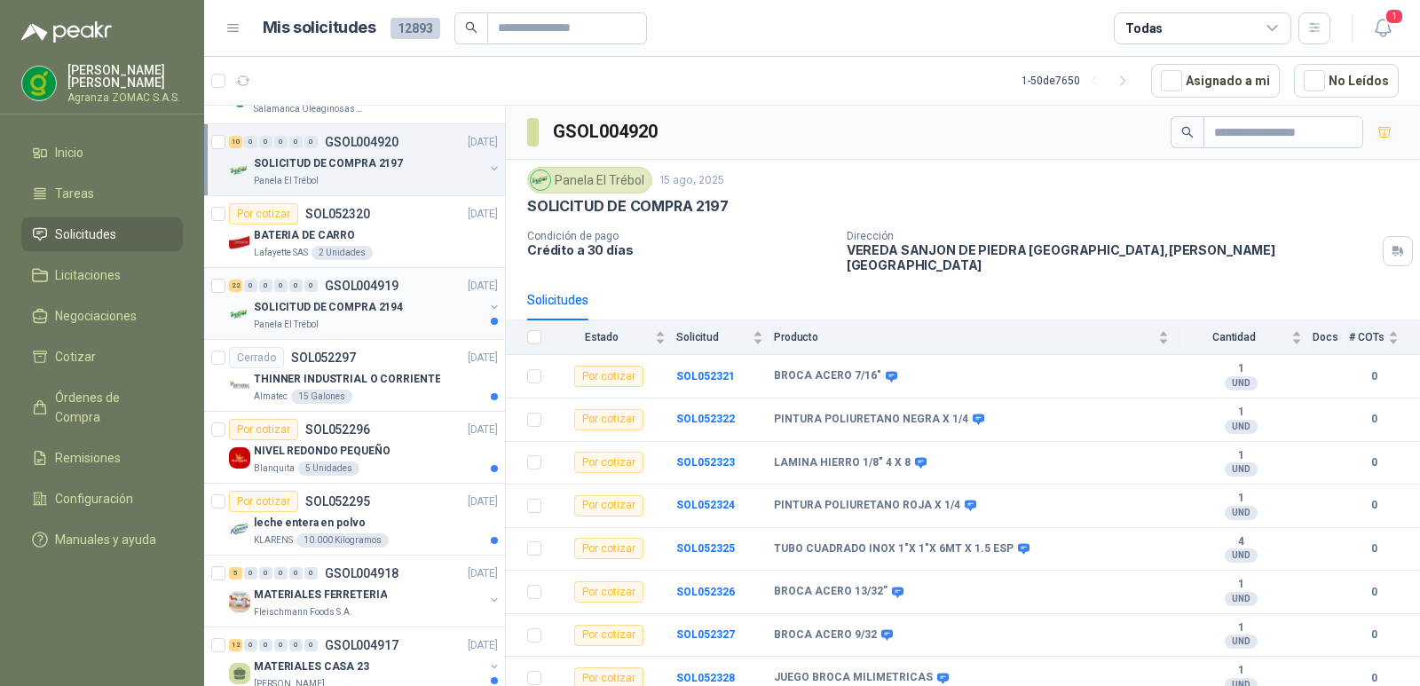
click at [427, 312] on div "SOLICITUD DE COMPRA 2194" at bounding box center [369, 307] width 230 height 21
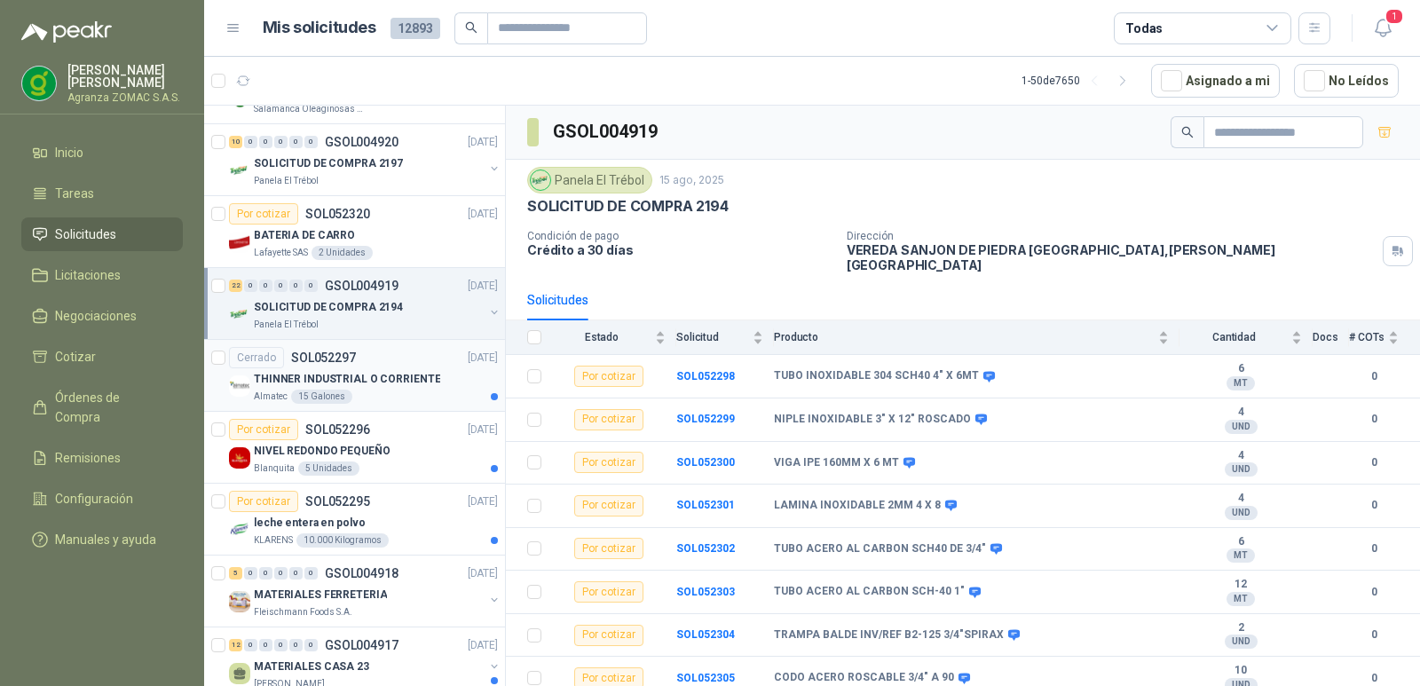
click at [400, 380] on p "THINNER INDUSTRIAL O CORRIENTE" at bounding box center [347, 379] width 186 height 17
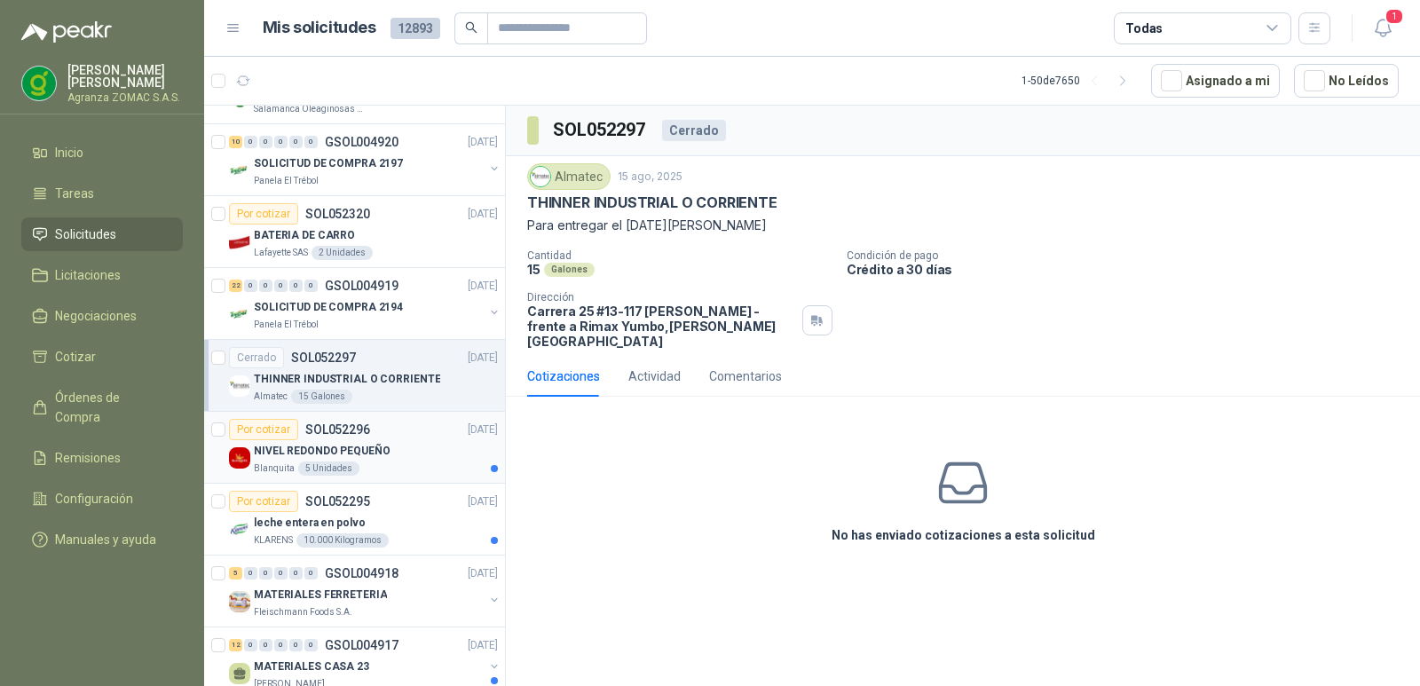
click at [415, 439] on div "Por cotizar SOL052296 [DATE]" at bounding box center [363, 429] width 269 height 21
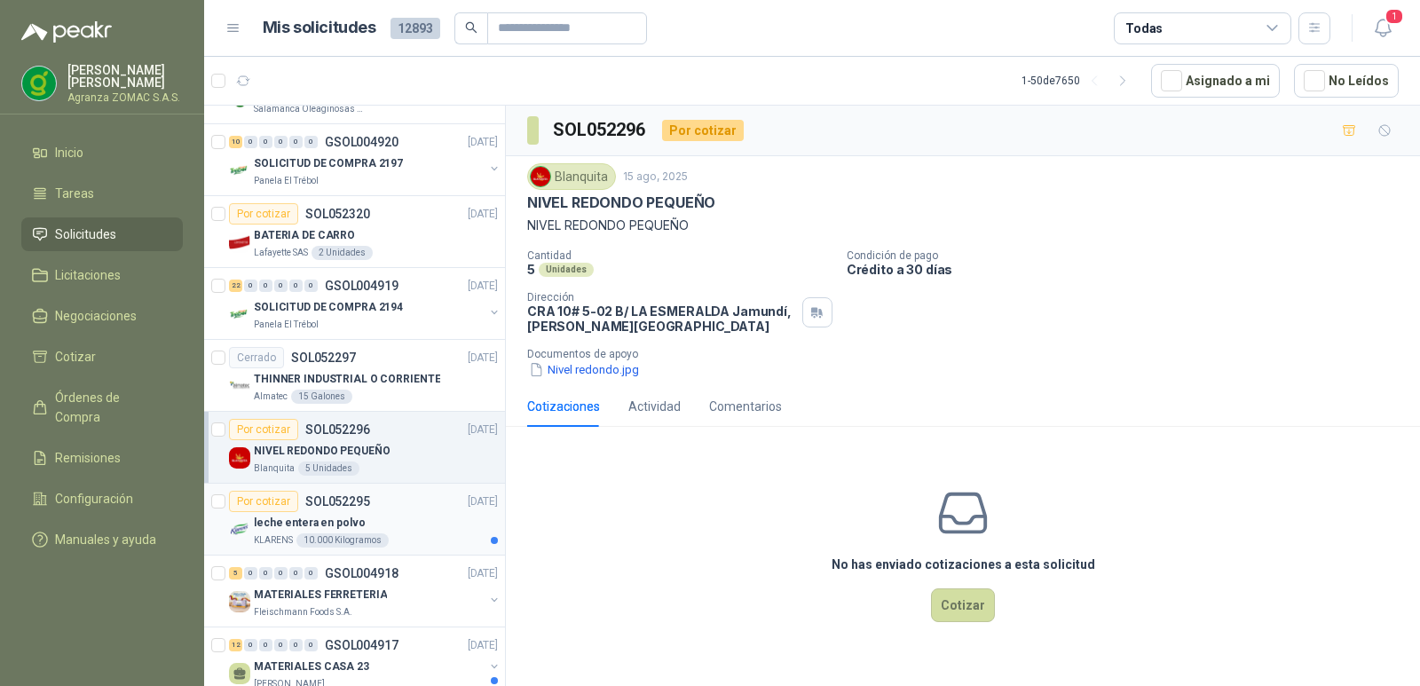
click at [421, 518] on div "leche entera en polvo" at bounding box center [376, 522] width 244 height 21
